Goal: Navigation & Orientation: Find specific page/section

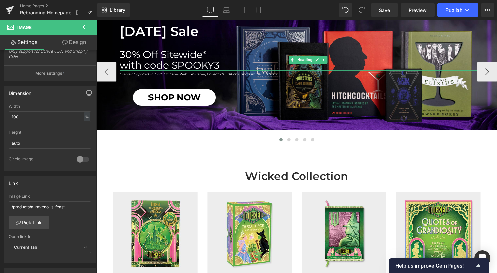
click at [220, 62] on h1 "with code SPOOKY3" at bounding box center [310, 65] width 381 height 11
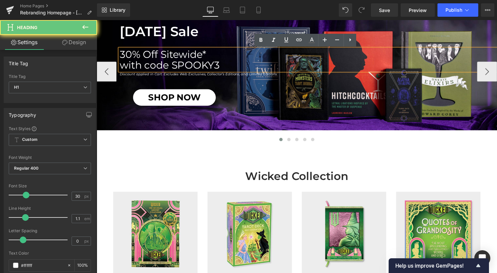
click at [219, 67] on h1 "with code SPOOKY3" at bounding box center [310, 65] width 381 height 11
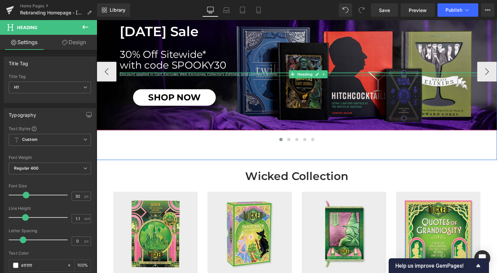
click at [162, 75] on div at bounding box center [310, 76] width 381 height 2
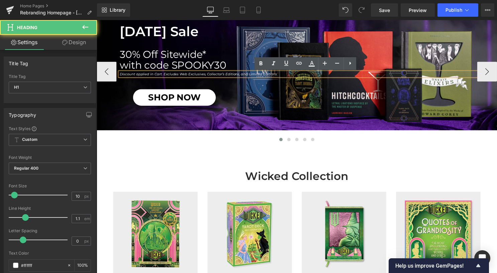
click at [161, 75] on icon "Discount applied in Cart. Excludes Web Exclusives, Collector’s Editions, and Li…" at bounding box center [199, 75] width 159 height 4
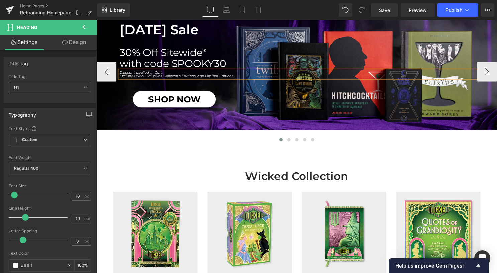
scroll to position [98, 0]
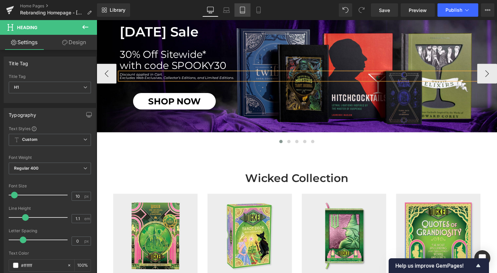
click at [243, 15] on link "Tablet" at bounding box center [242, 9] width 16 height 13
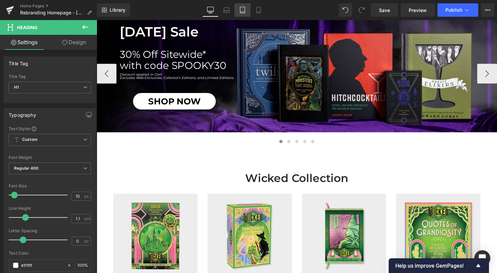
type input "100"
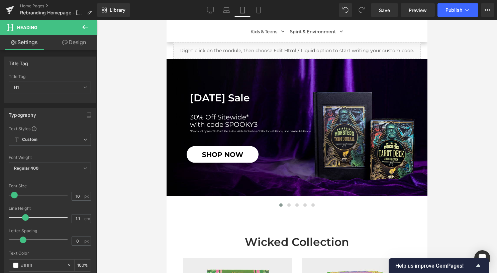
scroll to position [0, 0]
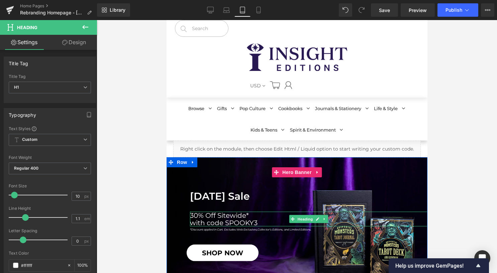
click at [254, 226] on div "30% Off Sitewide* with code SPOOKY3 Heading" at bounding box center [307, 218] width 237 height 15
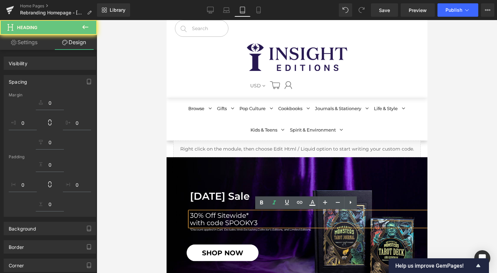
click at [256, 223] on h1 "with code SPOOKY3" at bounding box center [307, 222] width 237 height 7
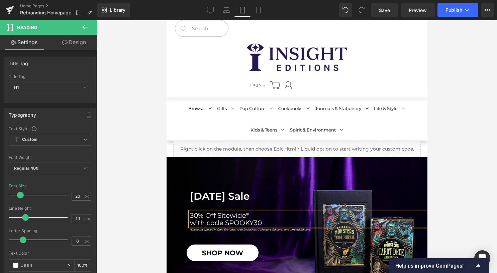
click at [220, 232] on span "[DATE] Sale Heading 30% Off Sitewide* with code SPOOKY30 Heading *Discount appl…" at bounding box center [296, 225] width 261 height 71
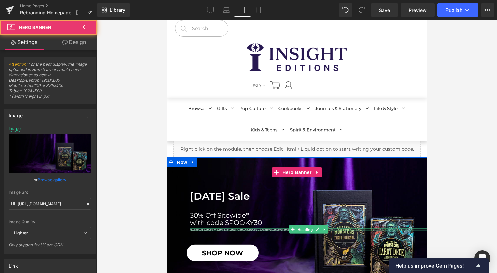
click at [222, 231] on span "[DATE] Sale Heading 30% Off Sitewide* with code SPOOKY30 Heading *Discount appl…" at bounding box center [296, 225] width 261 height 71
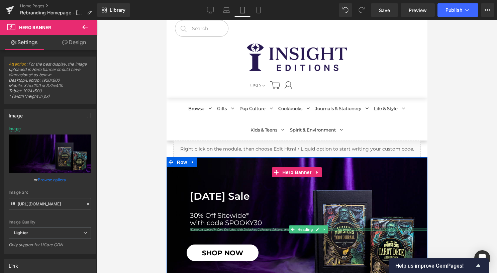
click at [221, 229] on div at bounding box center [307, 230] width 237 height 2
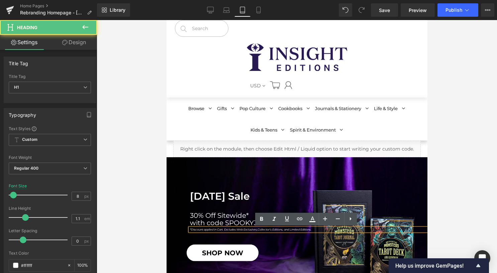
click at [223, 229] on icon "*Discount applied in Cart. Excludes Web Exclusives," at bounding box center [222, 228] width 67 height 3
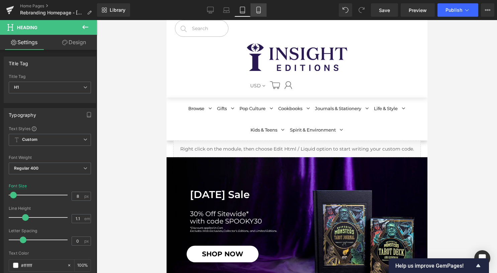
click at [260, 8] on icon at bounding box center [258, 10] width 7 height 7
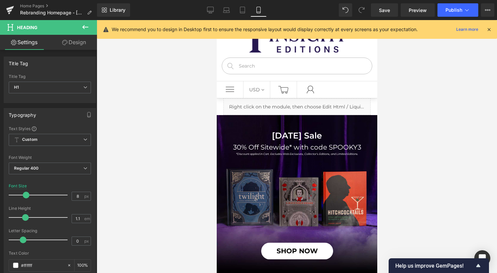
type input "30"
type input "100"
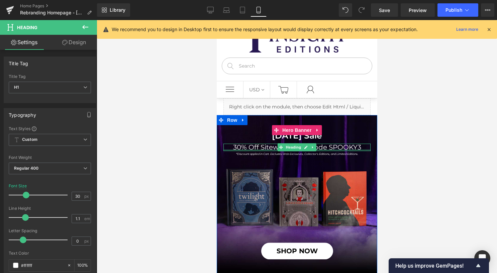
click at [356, 150] on div at bounding box center [296, 150] width 147 height 2
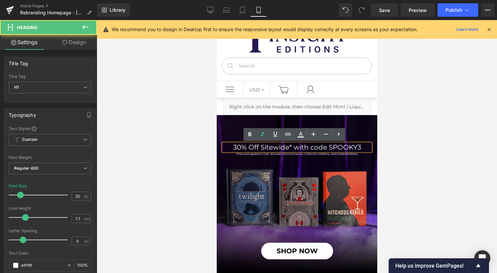
click at [359, 147] on h1 "30% Off Sitewide* with code SPOOKY3" at bounding box center [296, 147] width 147 height 7
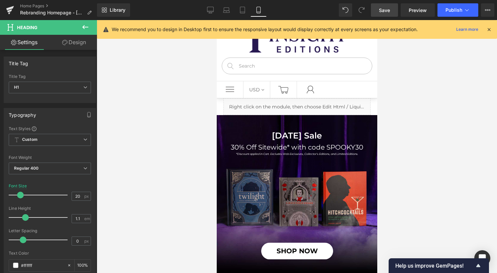
click at [381, 14] on link "Save" at bounding box center [384, 9] width 27 height 13
click at [211, 9] on icon at bounding box center [210, 10] width 7 height 7
type input "30"
type input "100"
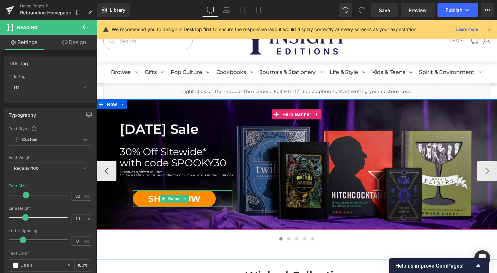
click at [157, 205] on span "SHOP NOW" at bounding box center [175, 200] width 53 height 10
